Goal: Task Accomplishment & Management: Manage account settings

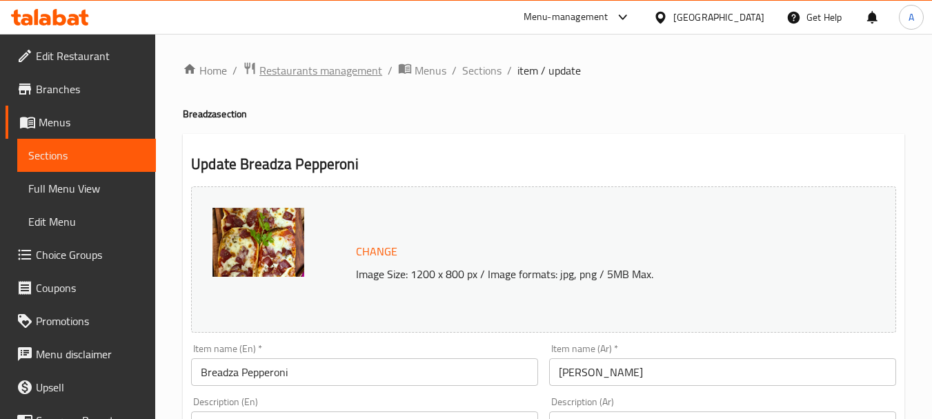
click at [348, 74] on span "Restaurants management" at bounding box center [320, 70] width 123 height 17
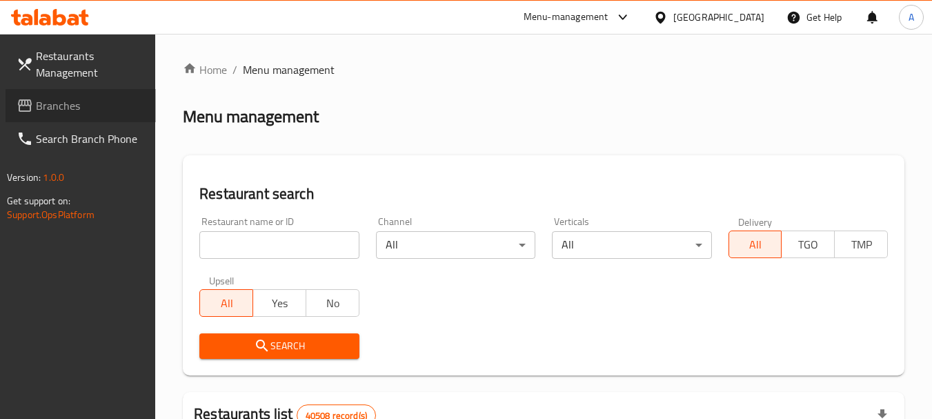
click at [83, 112] on span "Branches" at bounding box center [90, 105] width 109 height 17
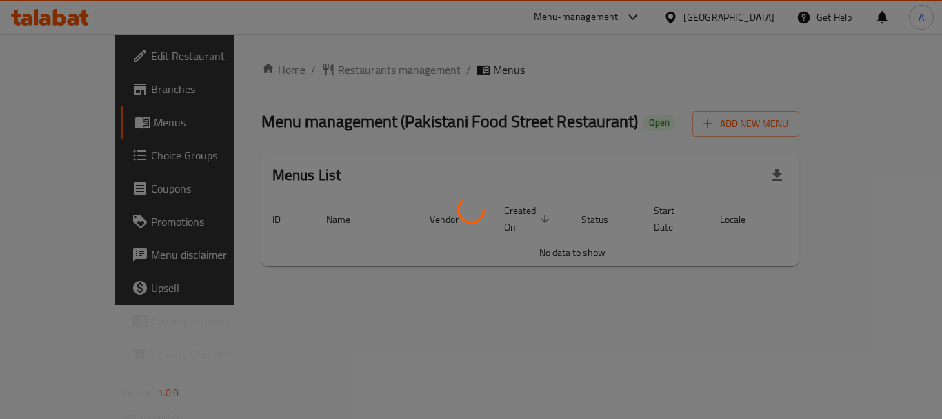
click at [640, 108] on div at bounding box center [471, 209] width 942 height 419
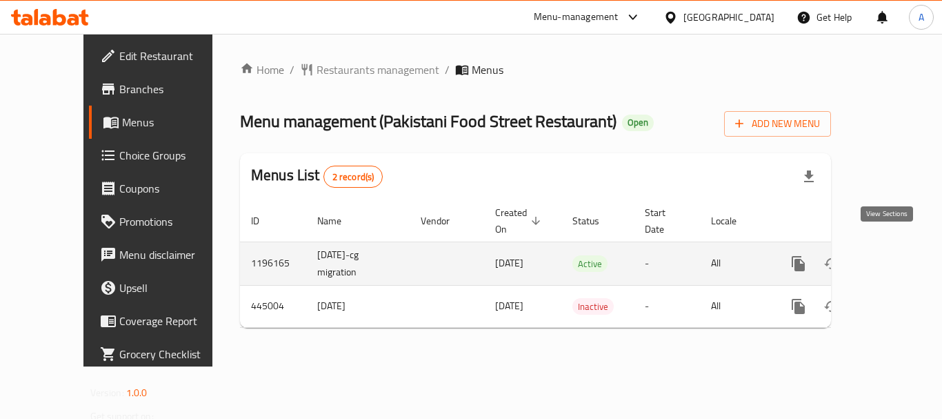
click at [890, 255] on icon "enhanced table" at bounding box center [898, 263] width 17 height 17
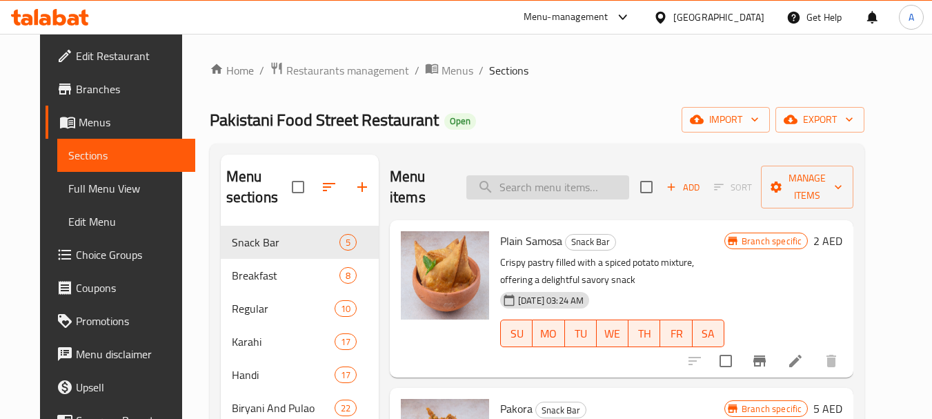
click at [553, 188] on input "search" at bounding box center [547, 187] width 163 height 24
paste input "Mutton Hyderabadi Biryani"
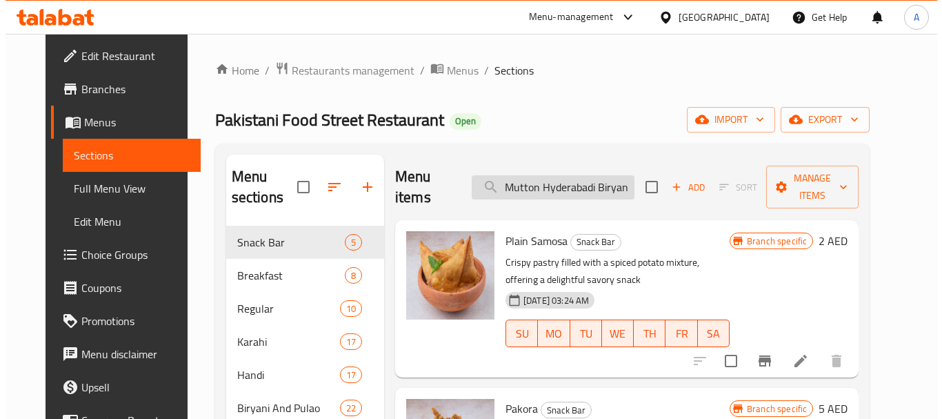
scroll to position [0, 1]
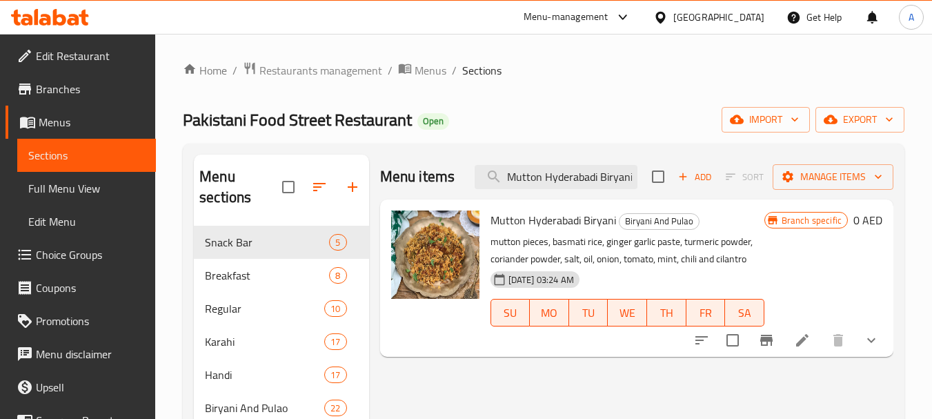
type input "Mutton Hyderabadi Biryani"
click at [807, 341] on icon at bounding box center [802, 340] width 17 height 17
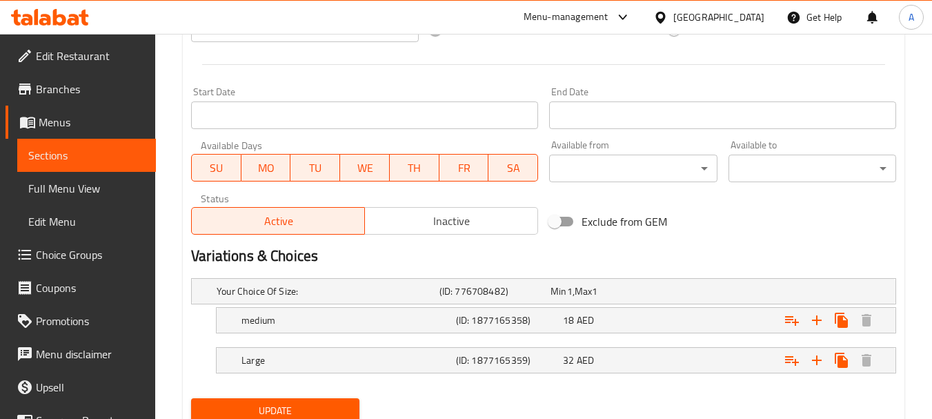
scroll to position [607, 0]
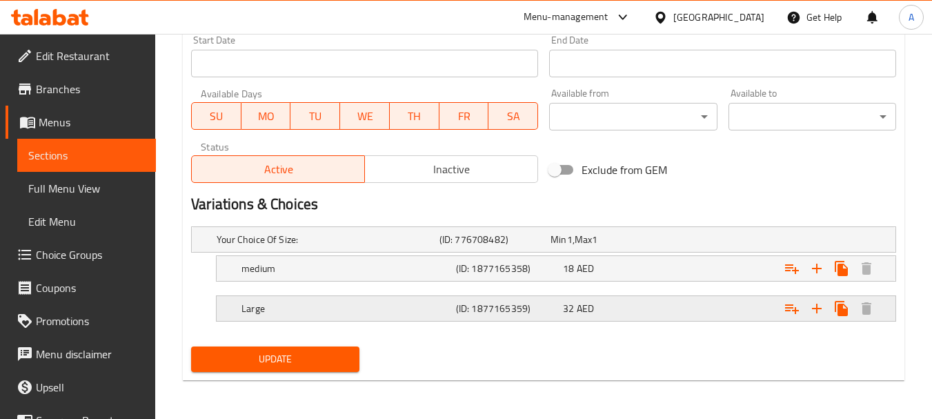
click at [545, 246] on h5 "(ID: 1877165359)" at bounding box center [492, 239] width 106 height 14
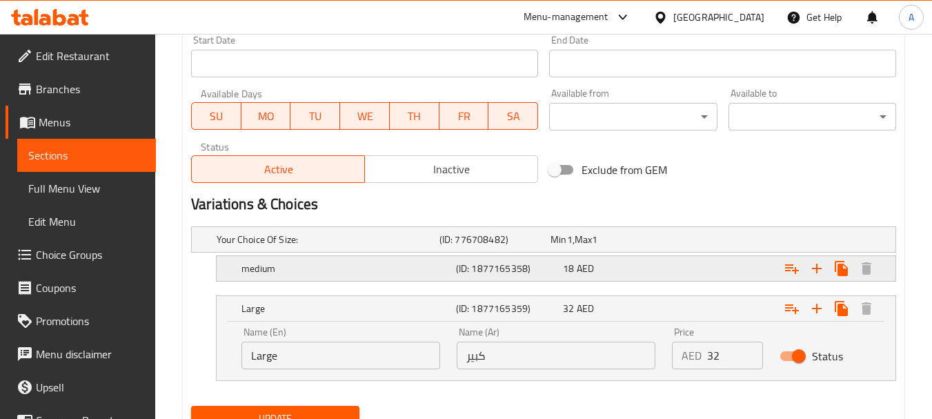
click at [545, 246] on h5 "(ID: 1877165358)" at bounding box center [492, 239] width 106 height 14
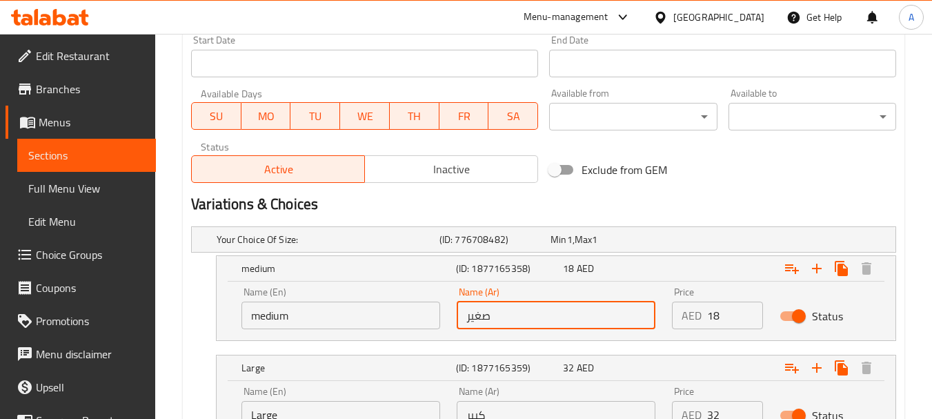
click at [523, 312] on input "صغير" at bounding box center [555, 315] width 199 height 28
type input "وسط"
click at [552, 283] on div "Large (ID: 1877165359) 32 AED" at bounding box center [560, 268] width 643 height 30
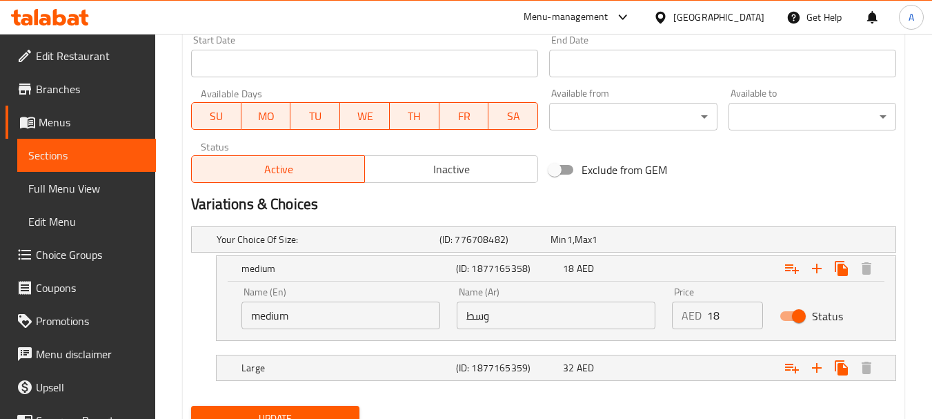
click at [366, 305] on input "medium" at bounding box center [340, 315] width 199 height 28
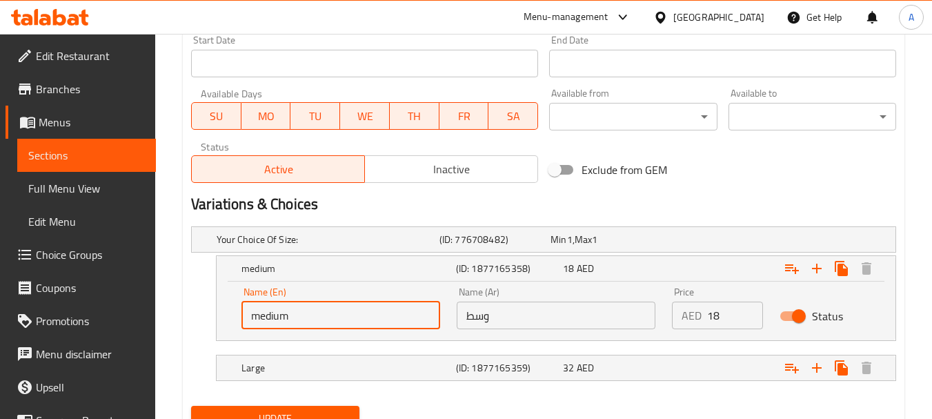
type input "Medium"
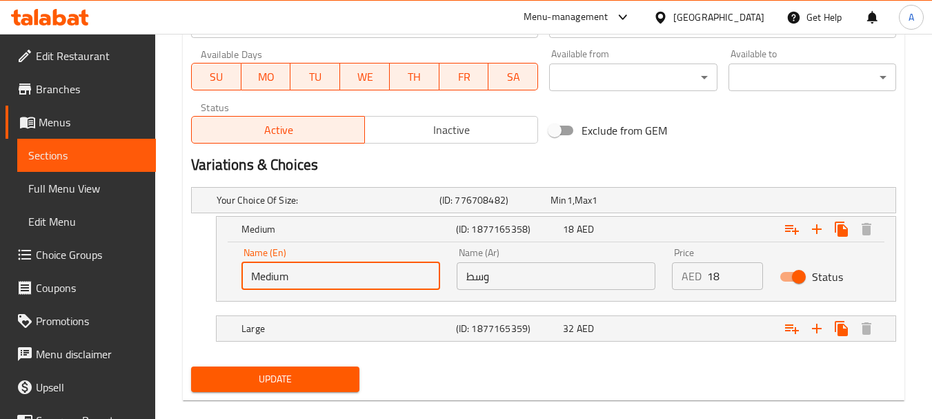
scroll to position [666, 0]
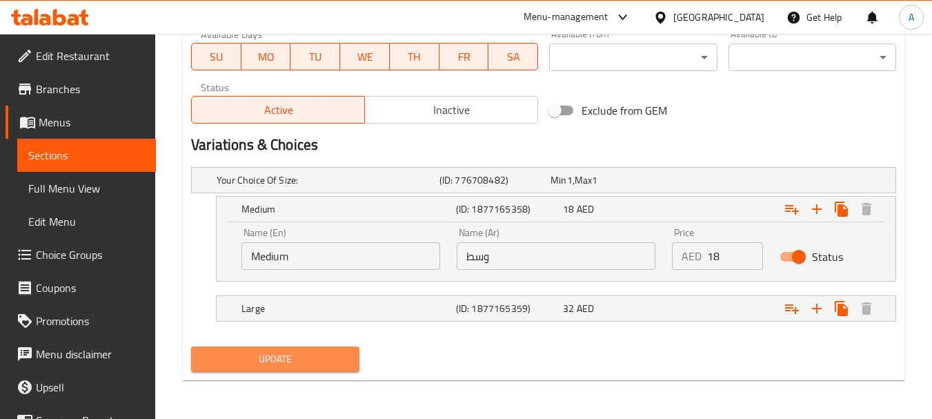
click at [334, 350] on span "Update" at bounding box center [274, 358] width 145 height 17
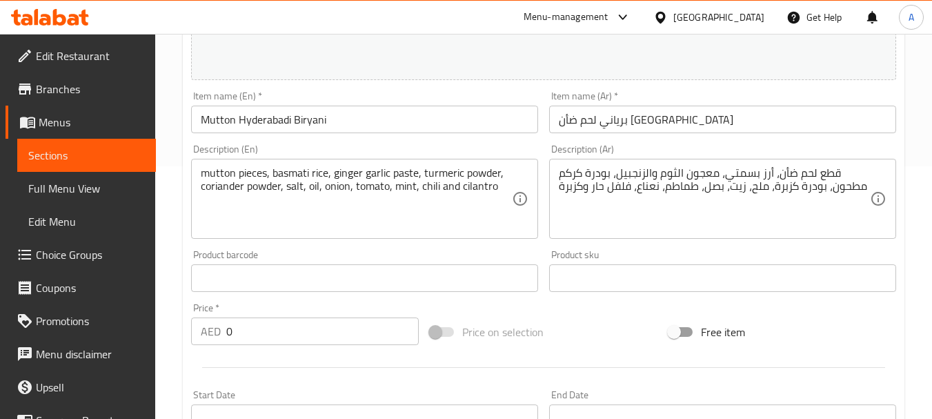
scroll to position [0, 0]
